Goal: Navigation & Orientation: Find specific page/section

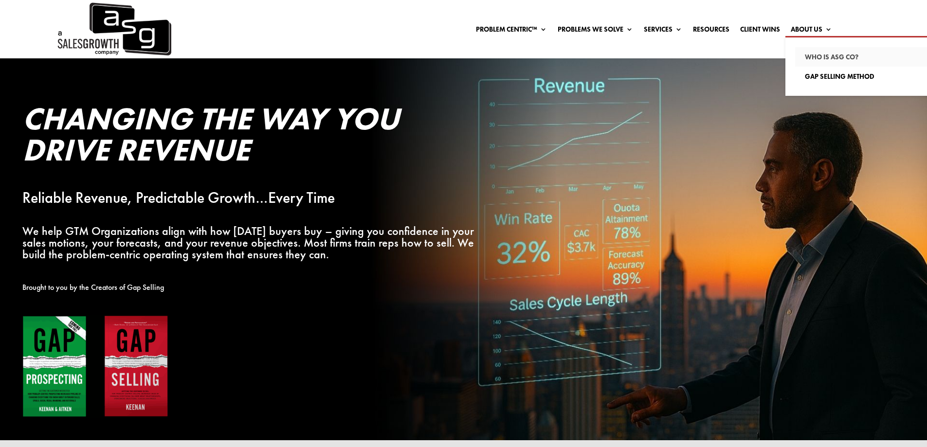
click at [820, 53] on link "Who Is ASG co?" at bounding box center [863, 56] width 136 height 19
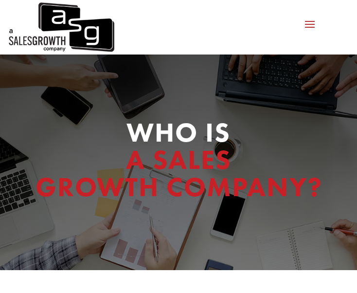
click at [306, 23] on span at bounding box center [310, 24] width 16 height 16
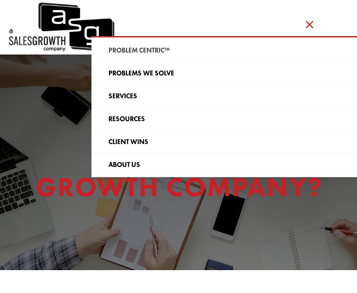
click at [182, 51] on link "Problem Centric™" at bounding box center [252, 50] width 319 height 23
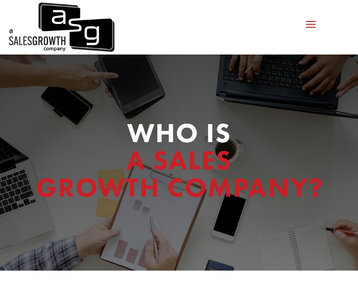
click at [311, 22] on span at bounding box center [311, 24] width 16 height 16
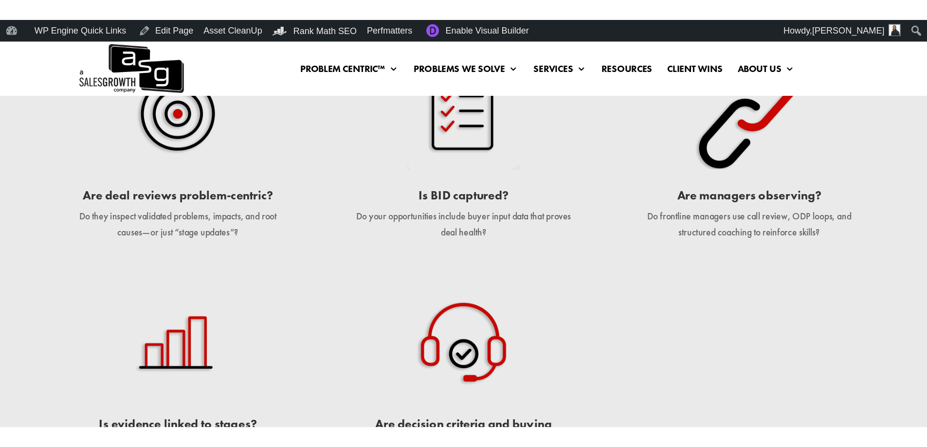
scroll to position [2112, 0]
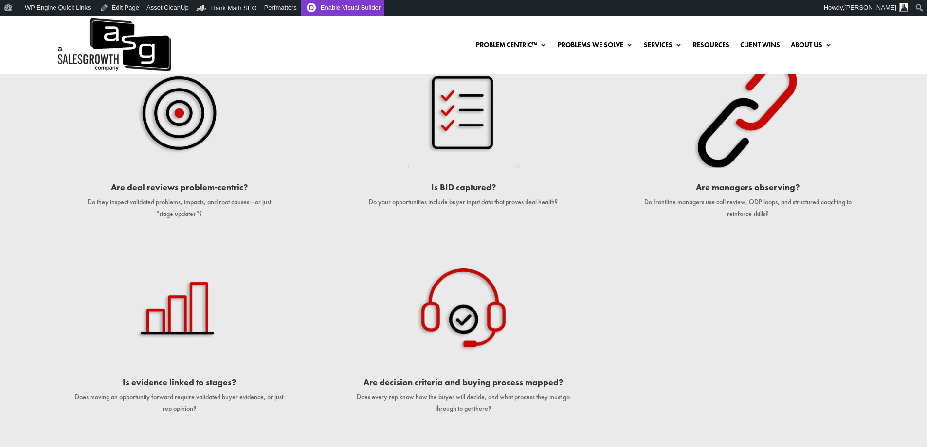
click at [309, 4] on link "Enable Visual Builder" at bounding box center [343, 8] width 84 height 16
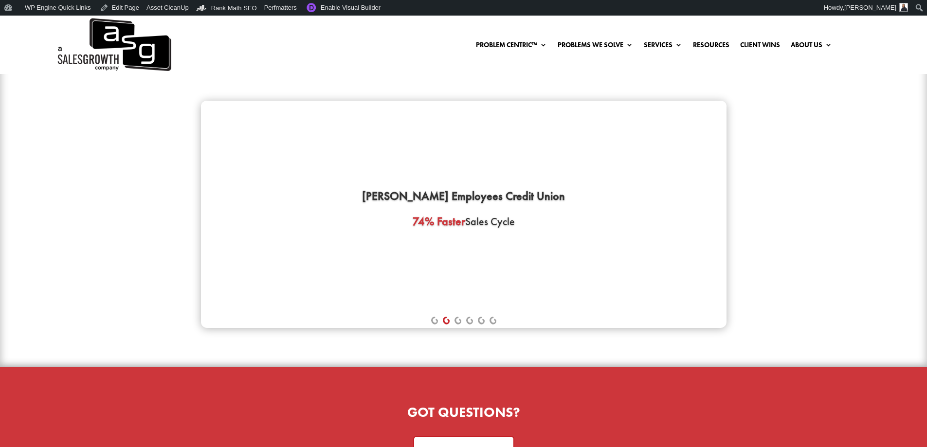
scroll to position [2141, 0]
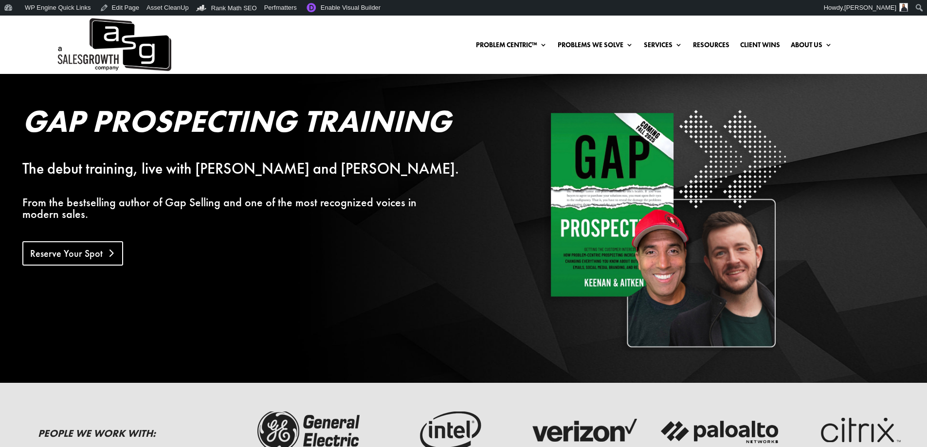
click at [102, 241] on link "Reserve Your Spot" at bounding box center [72, 253] width 101 height 24
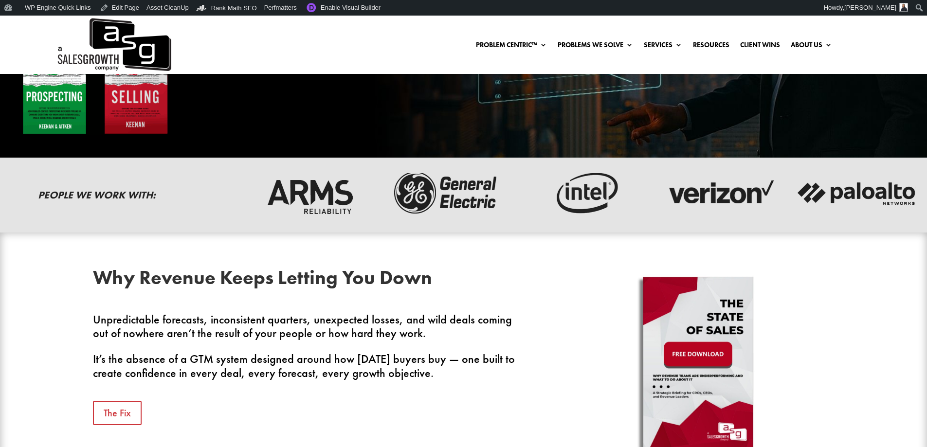
scroll to position [195, 0]
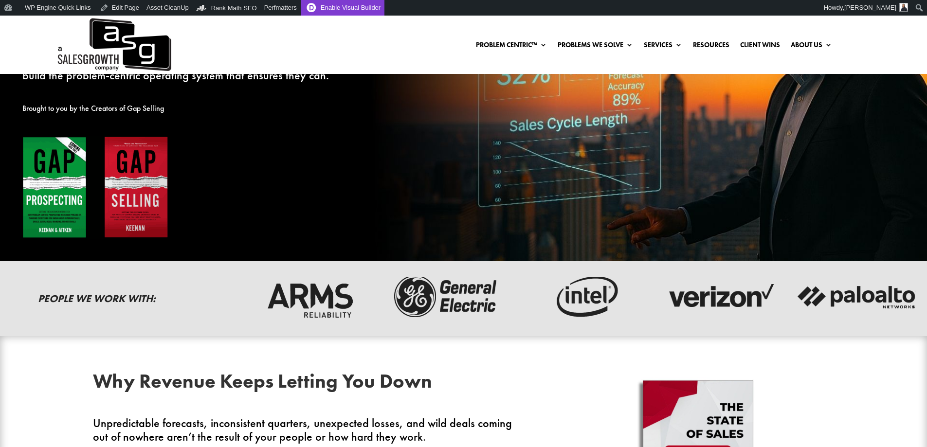
click at [313, 6] on link "Enable Visual Builder" at bounding box center [343, 8] width 84 height 16
